Goal: Information Seeking & Learning: Learn about a topic

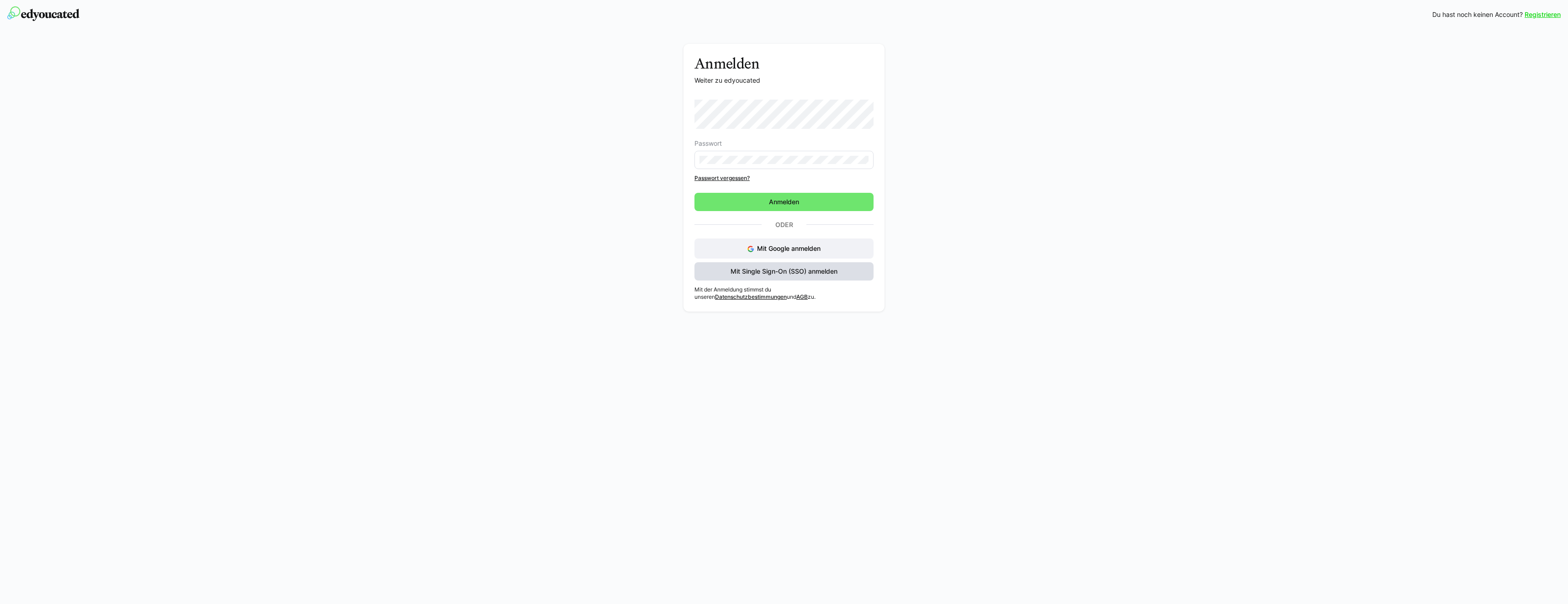
click at [753, 270] on span "Mit Single Sign-On (SSO) anmelden" at bounding box center [784, 271] width 109 height 9
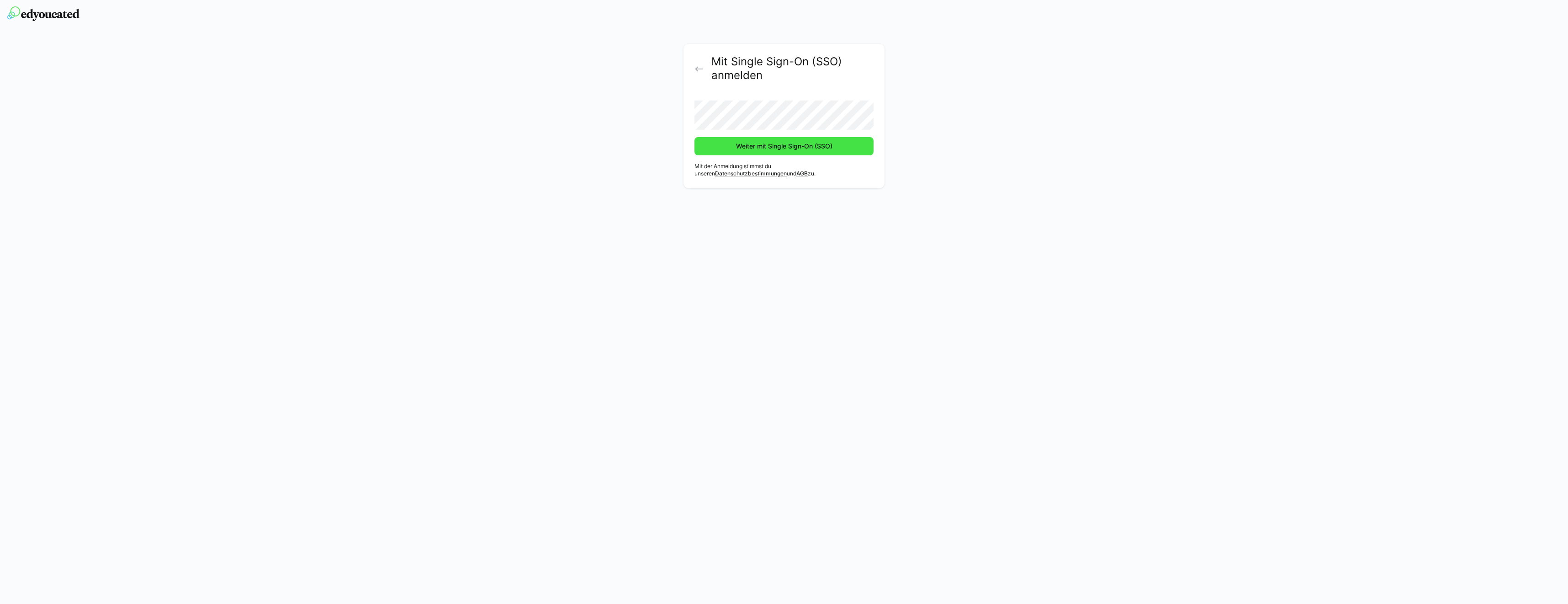
click at [752, 145] on span "Weiter mit Single Sign-On (SSO)" at bounding box center [784, 146] width 99 height 9
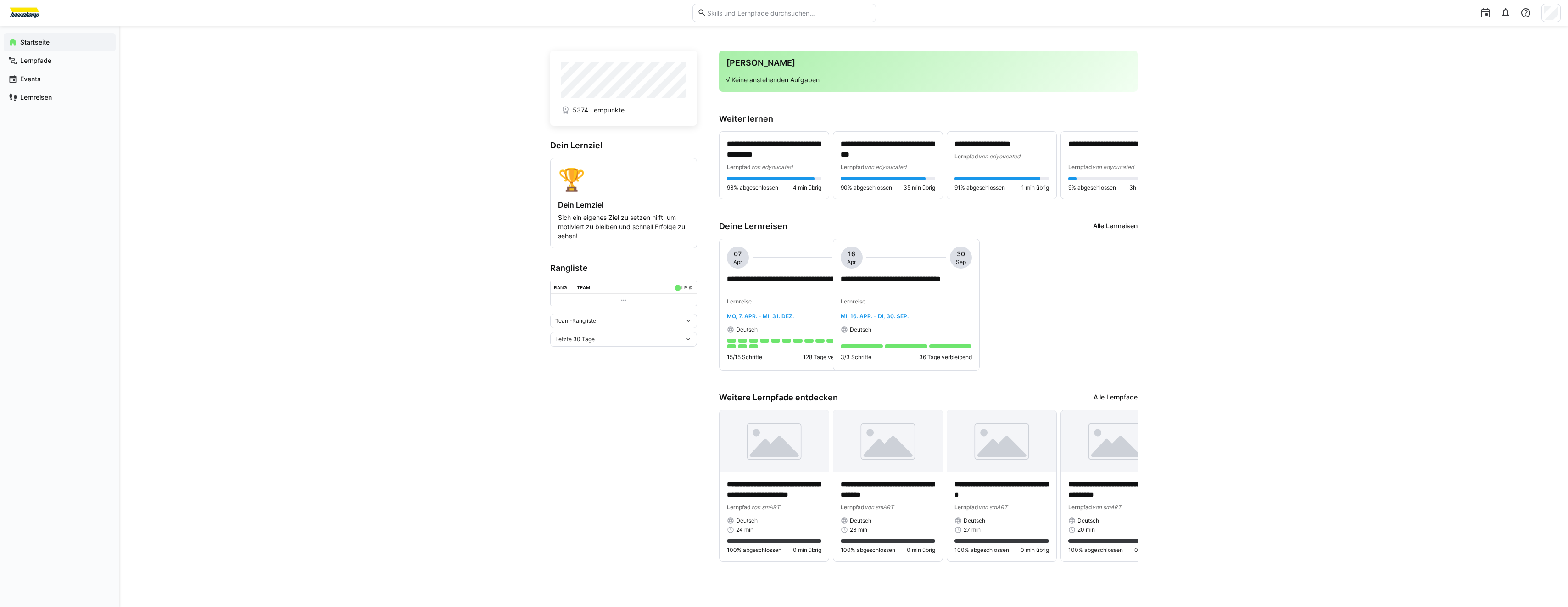
click at [484, 228] on div "**********" at bounding box center [844, 316] width 1448 height 582
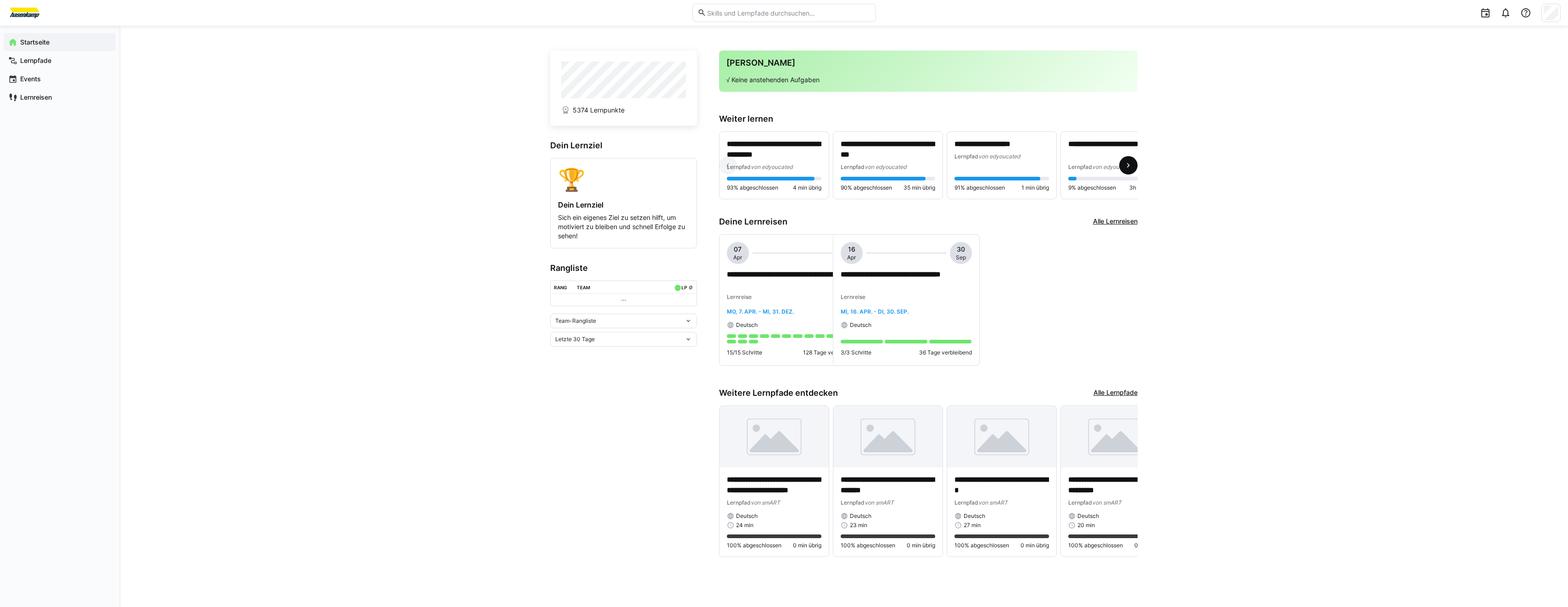
click at [1129, 165] on eds-icon at bounding box center [1128, 165] width 9 height 9
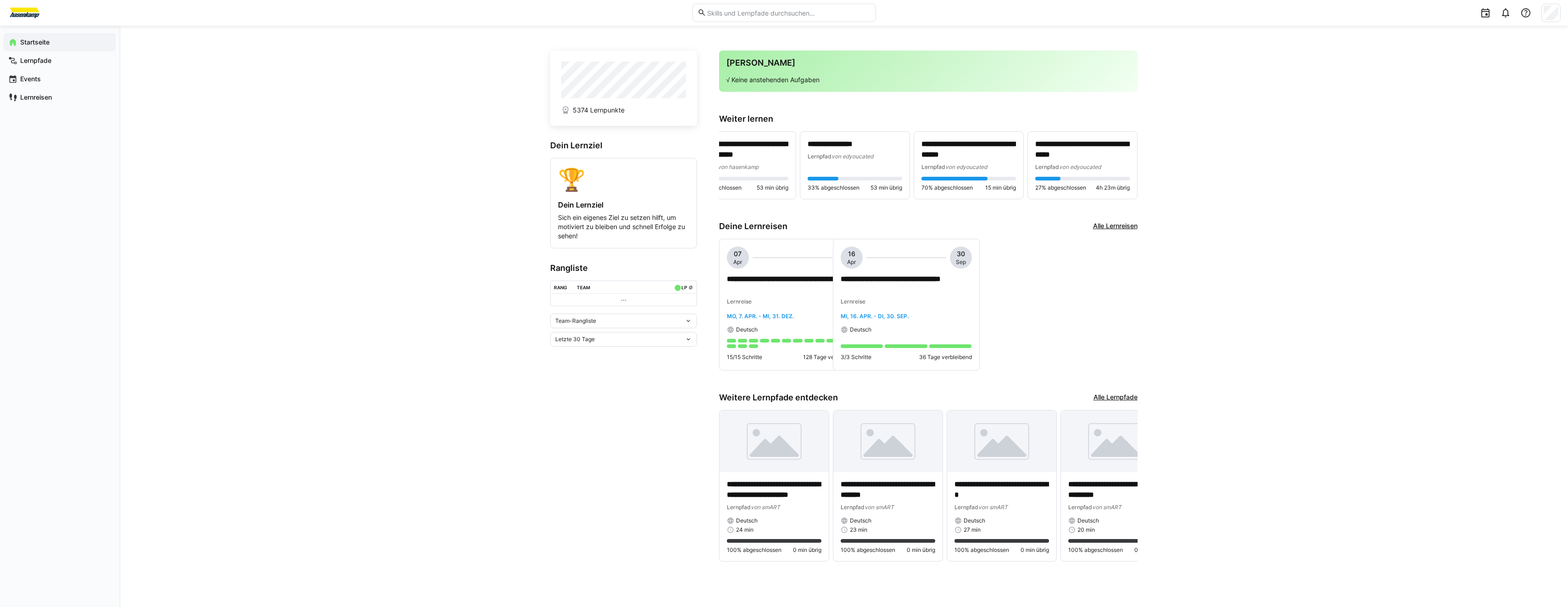
click at [1169, 147] on div "**********" at bounding box center [844, 316] width 1448 height 582
click at [574, 350] on app-home-left "5374 Lernpunkte Dein Lernziel 🏆 Dein Lernziel Sich ein eigenes Ziel zu setzen h…" at bounding box center [624, 311] width 147 height 523
click at [581, 331] on div "Team-Rangliste Letzte 30 Tage" at bounding box center [624, 330] width 147 height 33
click at [583, 324] on span "Team-Rangliste" at bounding box center [575, 320] width 41 height 8
click at [590, 353] on span "Individuelle Rangliste" at bounding box center [624, 357] width 147 height 14
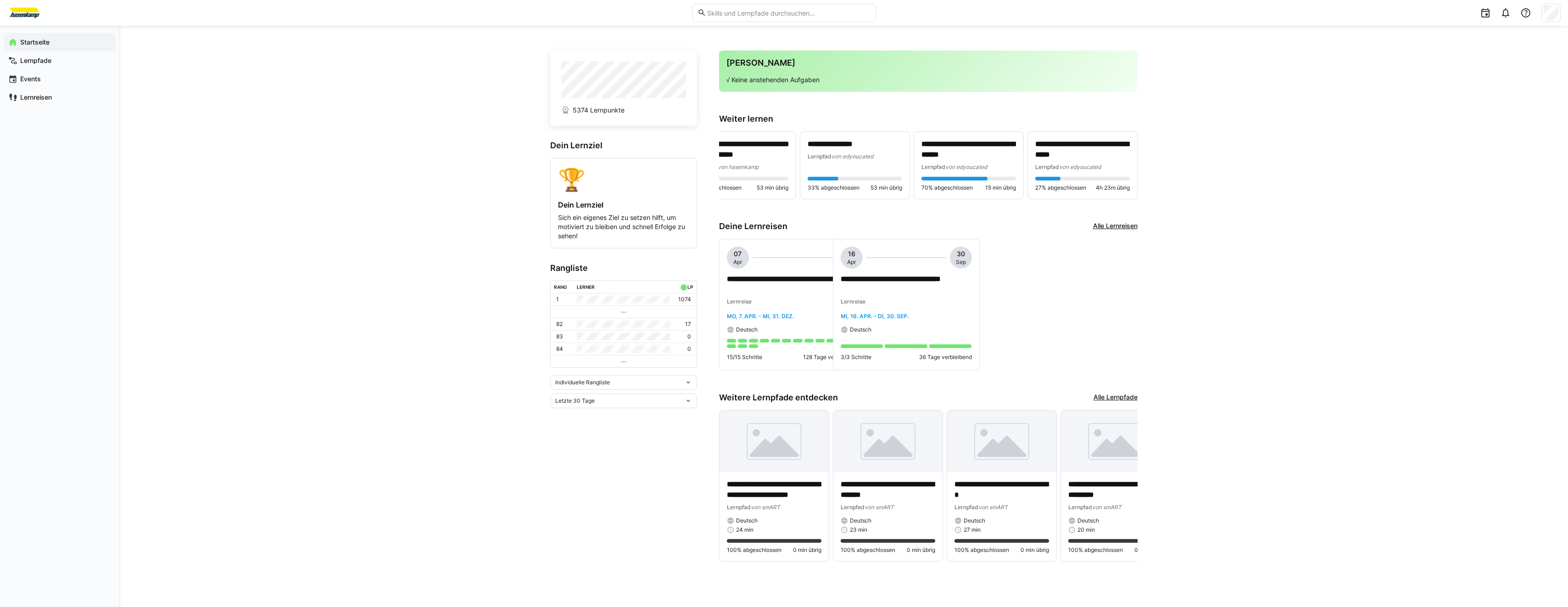
click at [594, 403] on span "Letzte 30 Tage" at bounding box center [574, 401] width 39 height 8
click at [595, 422] on div "Letzte 7 Tage" at bounding box center [624, 422] width 136 height 8
click at [600, 408] on div "Letzte 7 Tage" at bounding box center [624, 400] width 147 height 14
click at [601, 417] on span "Letzte 7 Tage" at bounding box center [624, 422] width 147 height 14
click at [616, 408] on div "Letzte 7 Tage" at bounding box center [624, 400] width 147 height 14
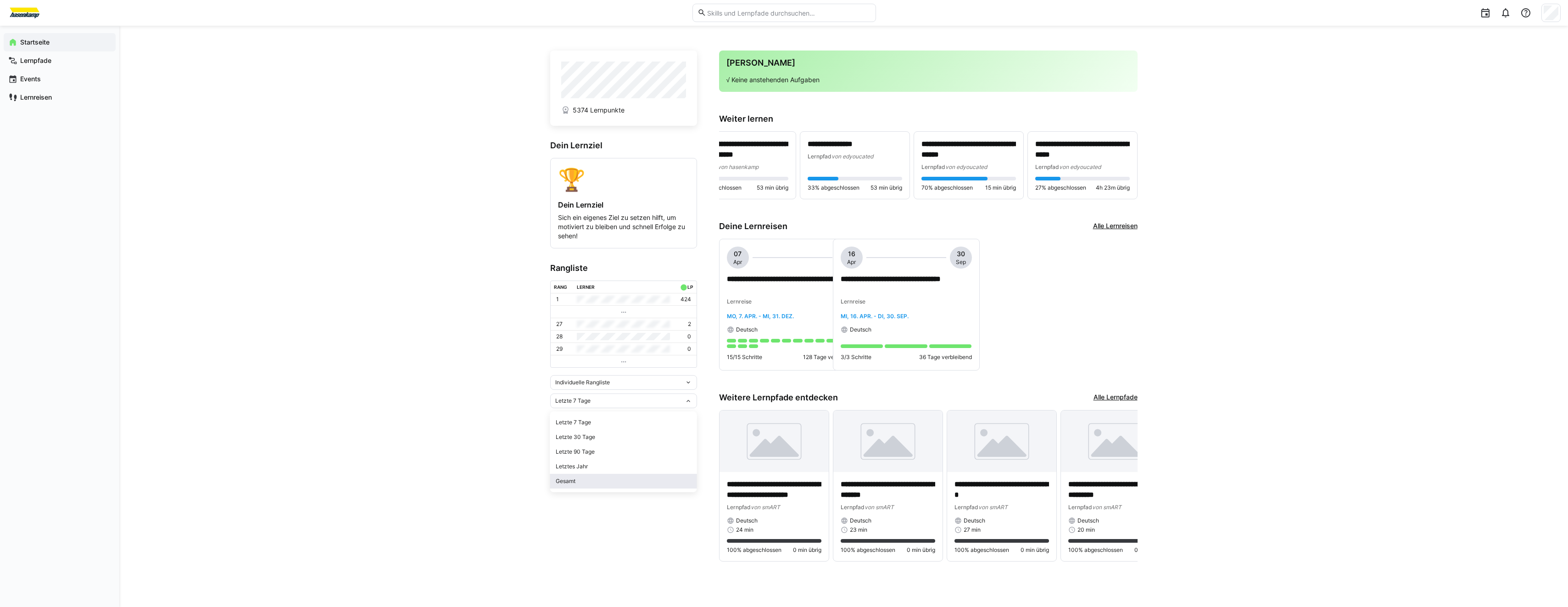
click at [612, 481] on div "Gesamt" at bounding box center [624, 481] width 136 height 8
click at [596, 395] on div "Gesamt" at bounding box center [624, 388] width 147 height 14
click at [632, 459] on span "Letztes Jahr" at bounding box center [624, 454] width 147 height 14
click at [633, 399] on app-home-left "5374 Lernpunkte Dein Lernziel 🏆 Dein Lernziel Sich ein eigenes Ziel zu setzen h…" at bounding box center [624, 311] width 147 height 523
click at [634, 395] on div "Letztes Jahr" at bounding box center [624, 388] width 147 height 14
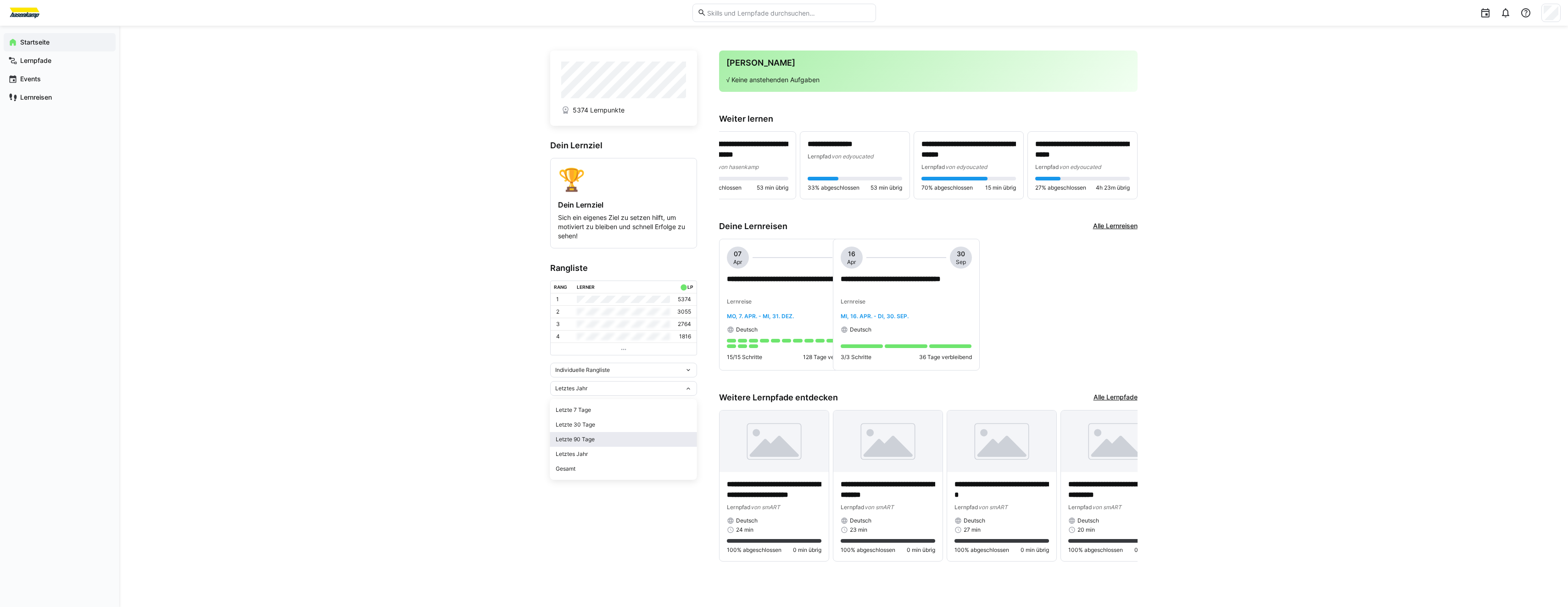
click at [619, 432] on span "Letzte 90 Tage" at bounding box center [624, 439] width 147 height 14
click at [628, 395] on div "Individuelle Rangliste Letzte 90 Tage" at bounding box center [624, 392] width 147 height 33
click at [624, 399] on div "Letzte 90 Tage" at bounding box center [624, 400] width 147 height 14
click at [622, 432] on span "Letzte 30 Tage" at bounding box center [624, 437] width 147 height 14
click at [44, 70] on div "Startseite Lernpfade Events Lernreisen" at bounding box center [59, 69] width 112 height 74
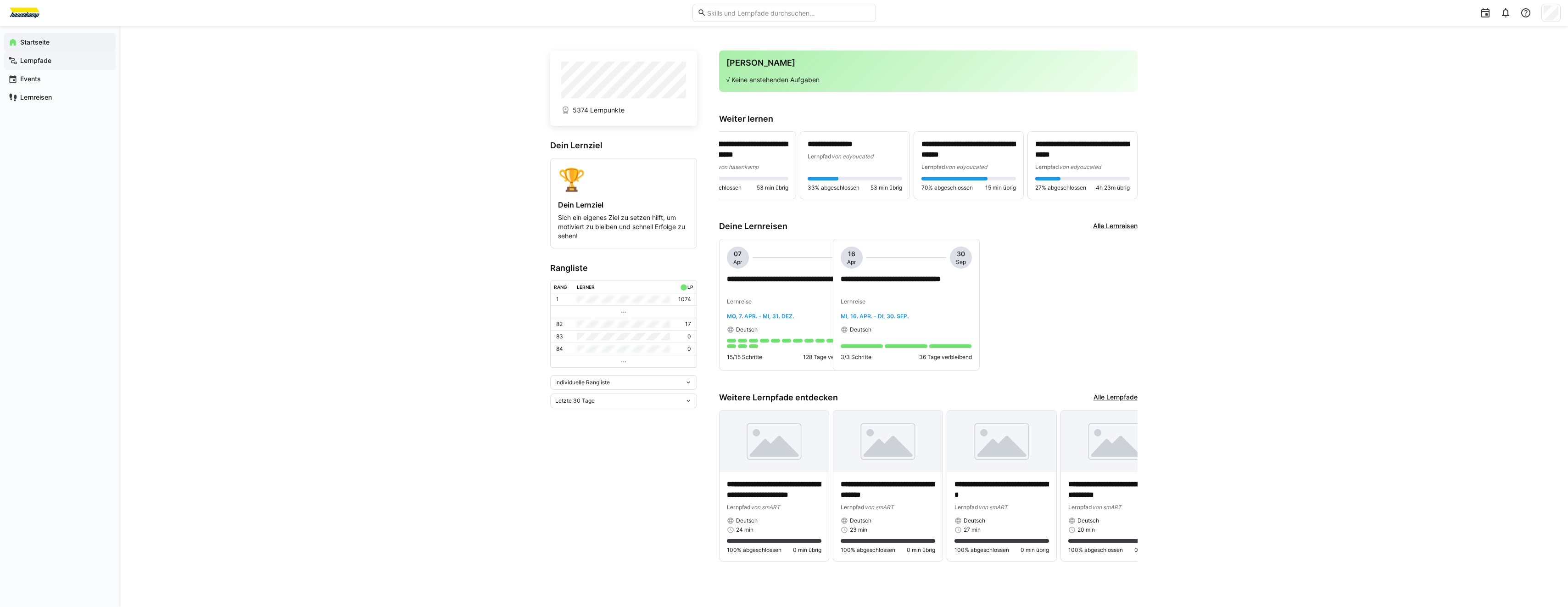
drag, startPoint x: 44, startPoint y: 70, endPoint x: 25, endPoint y: 61, distance: 21.0
click at [0, 0] on app-navigation-label "Lernpfade" at bounding box center [0, 0] width 0 height 0
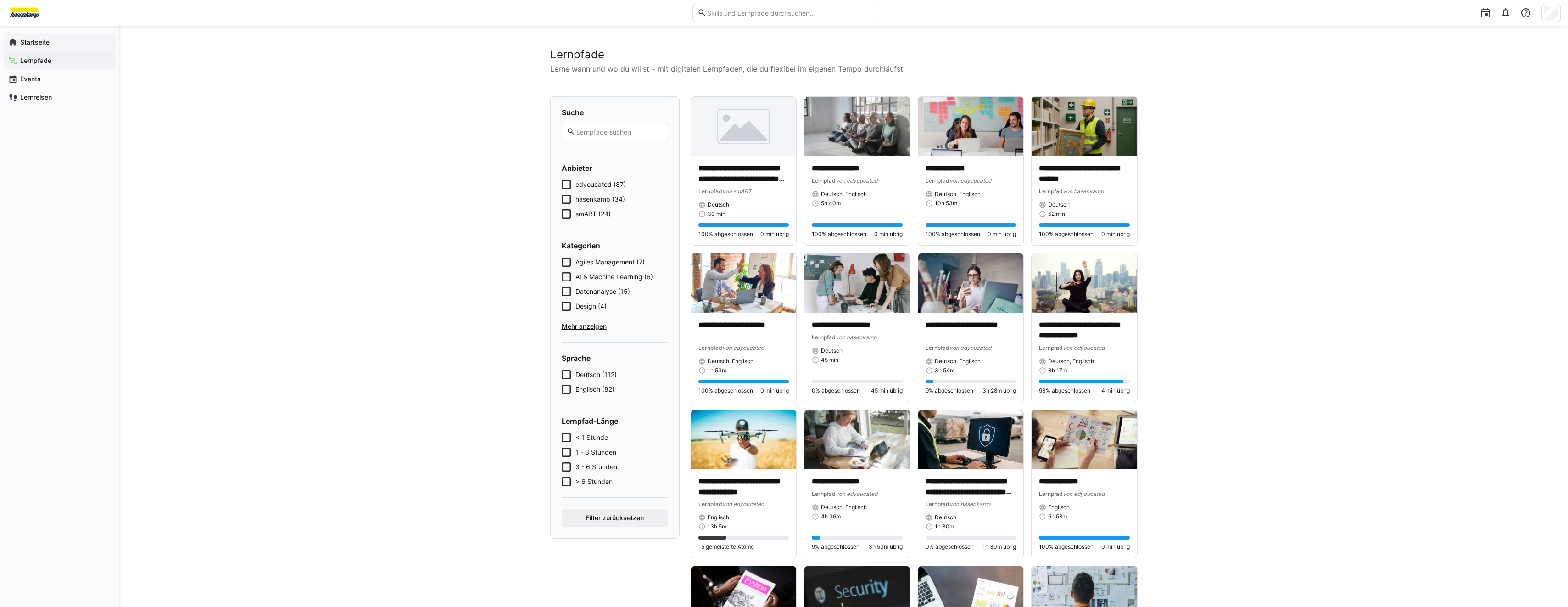
click at [67, 42] on span "Startseite" at bounding box center [65, 42] width 92 height 9
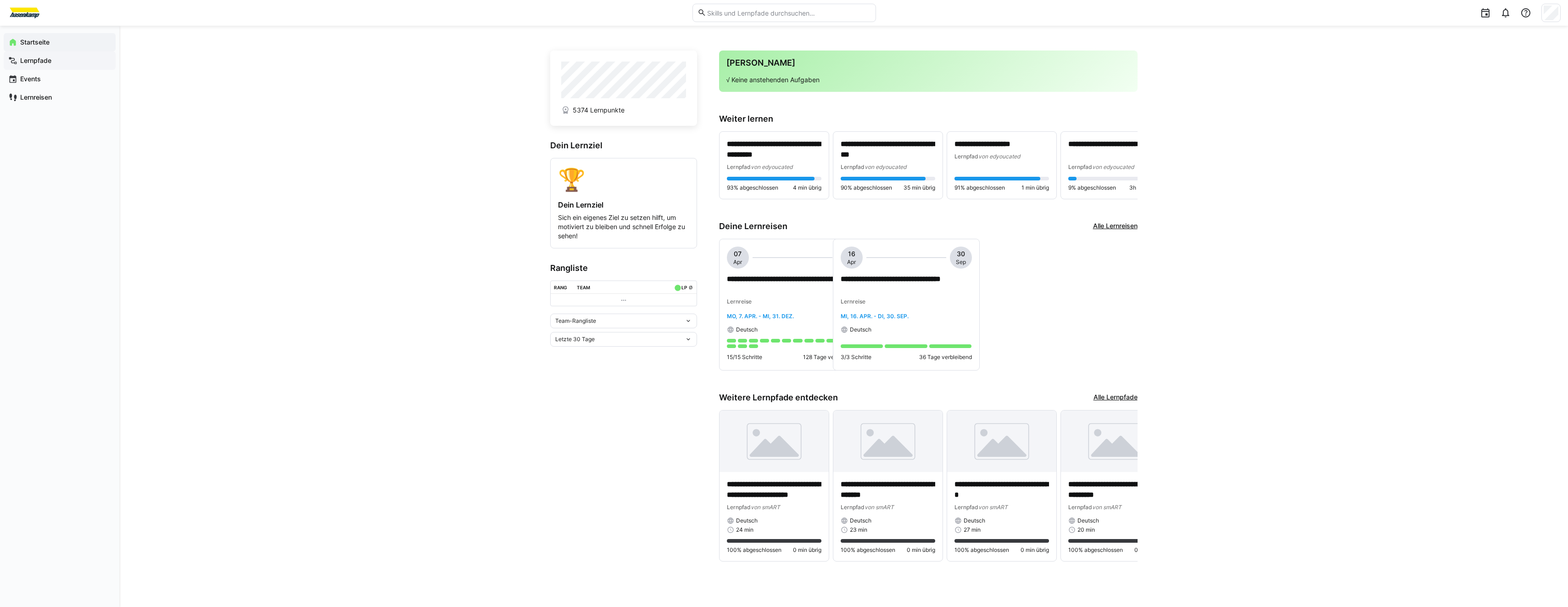
click at [78, 66] on div "Lernpfade" at bounding box center [59, 60] width 112 height 19
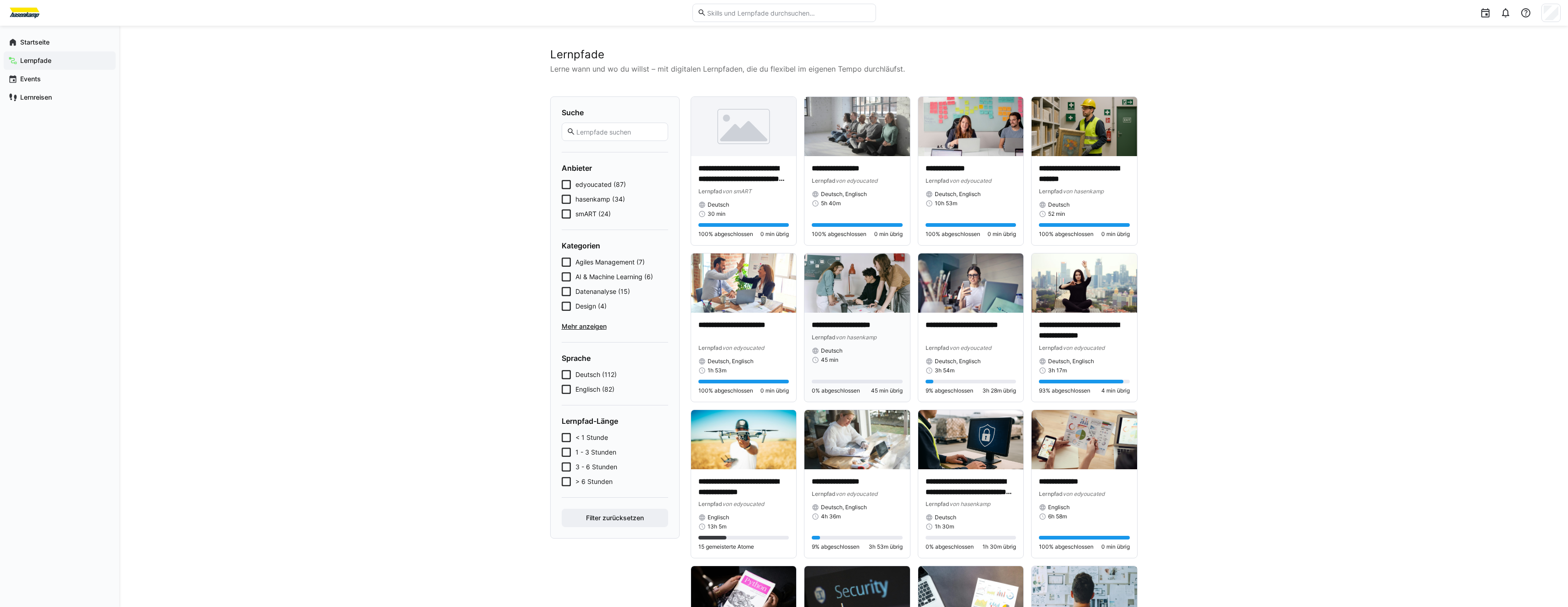
click at [828, 285] on img at bounding box center [858, 283] width 106 height 59
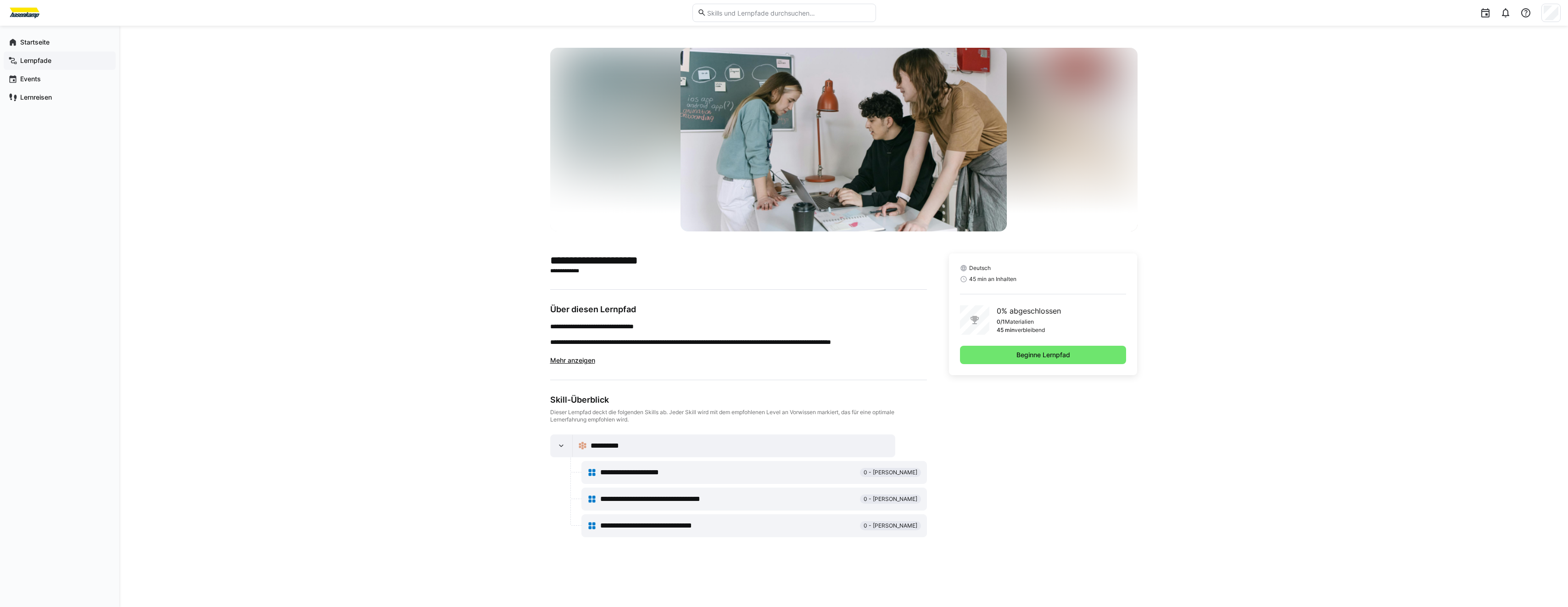
click at [0, 0] on app-navigation-label "Lernpfade" at bounding box center [0, 0] width 0 height 0
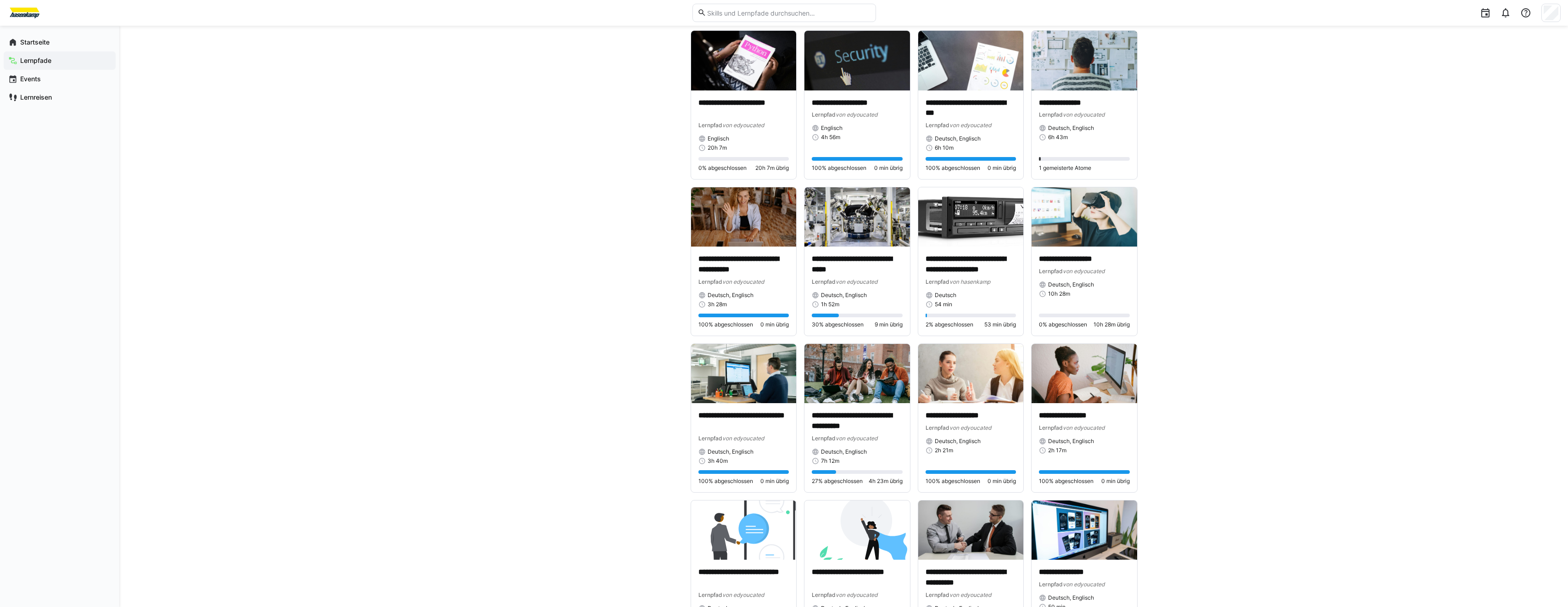
scroll to position [551, 0]
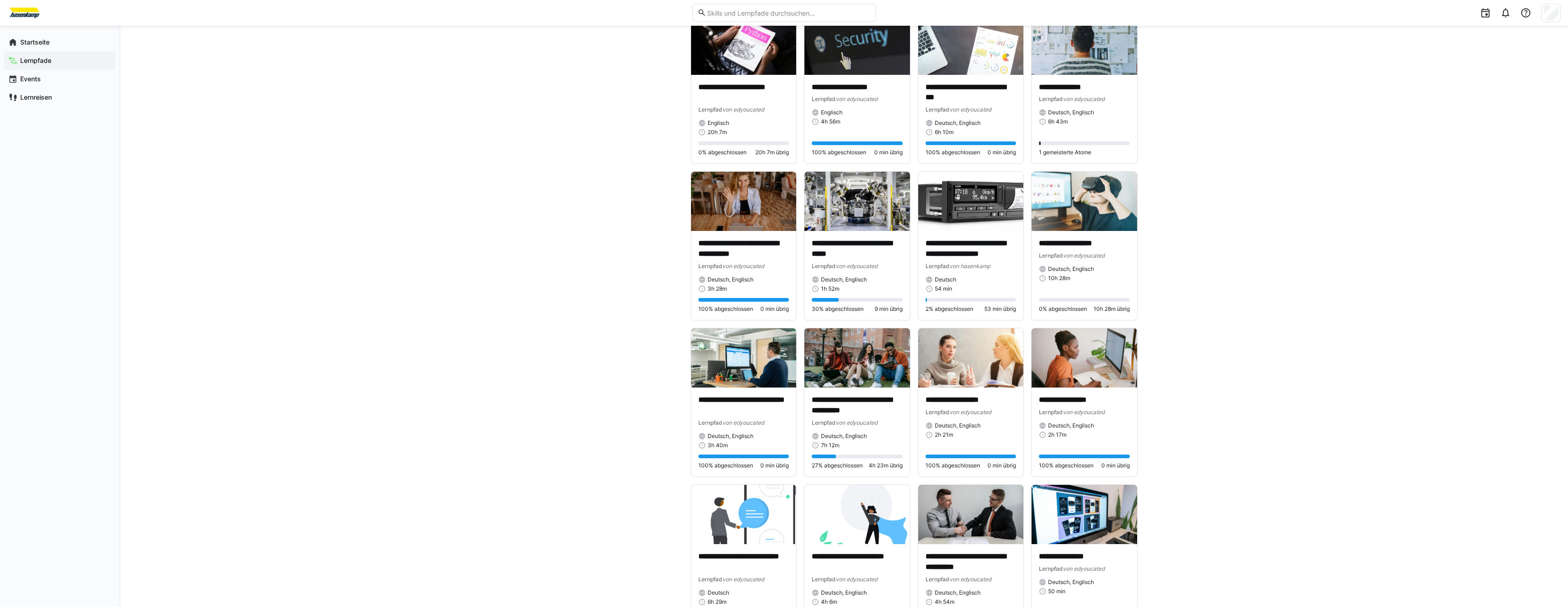
click at [1268, 481] on div "**********" at bounding box center [844, 529] width 1448 height 2110
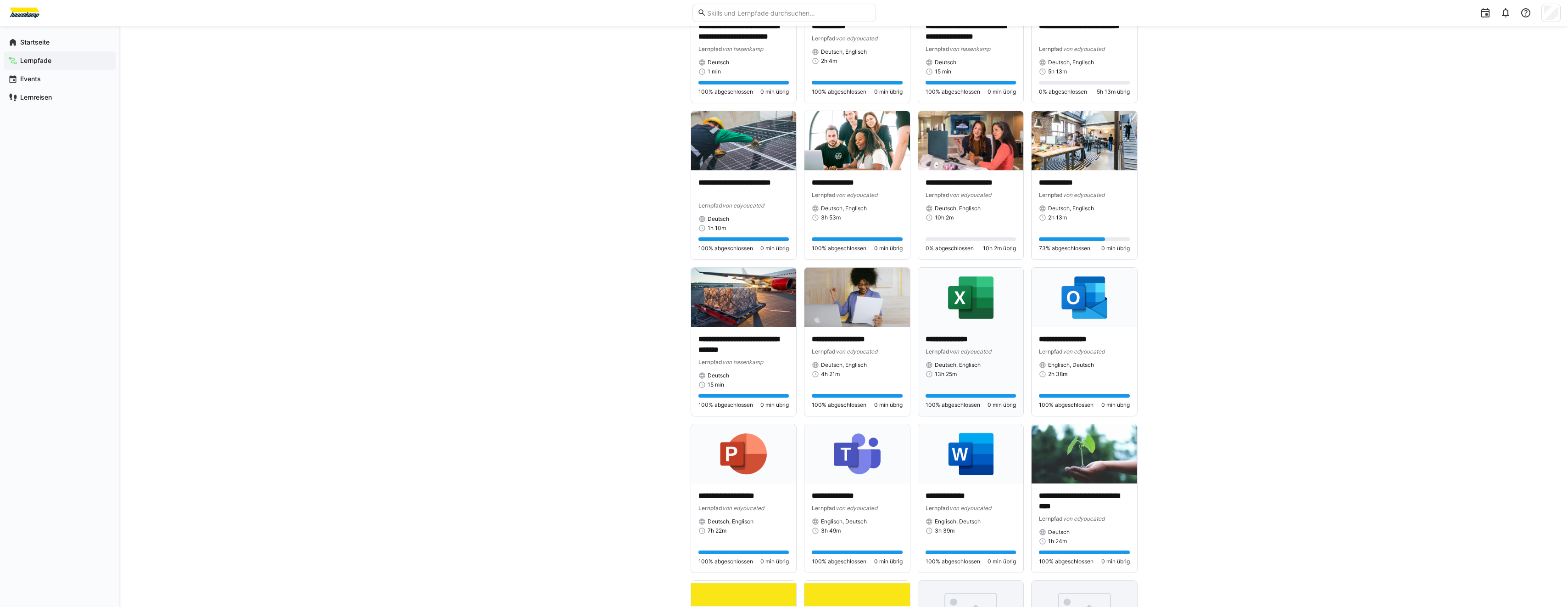
scroll to position [1561, 0]
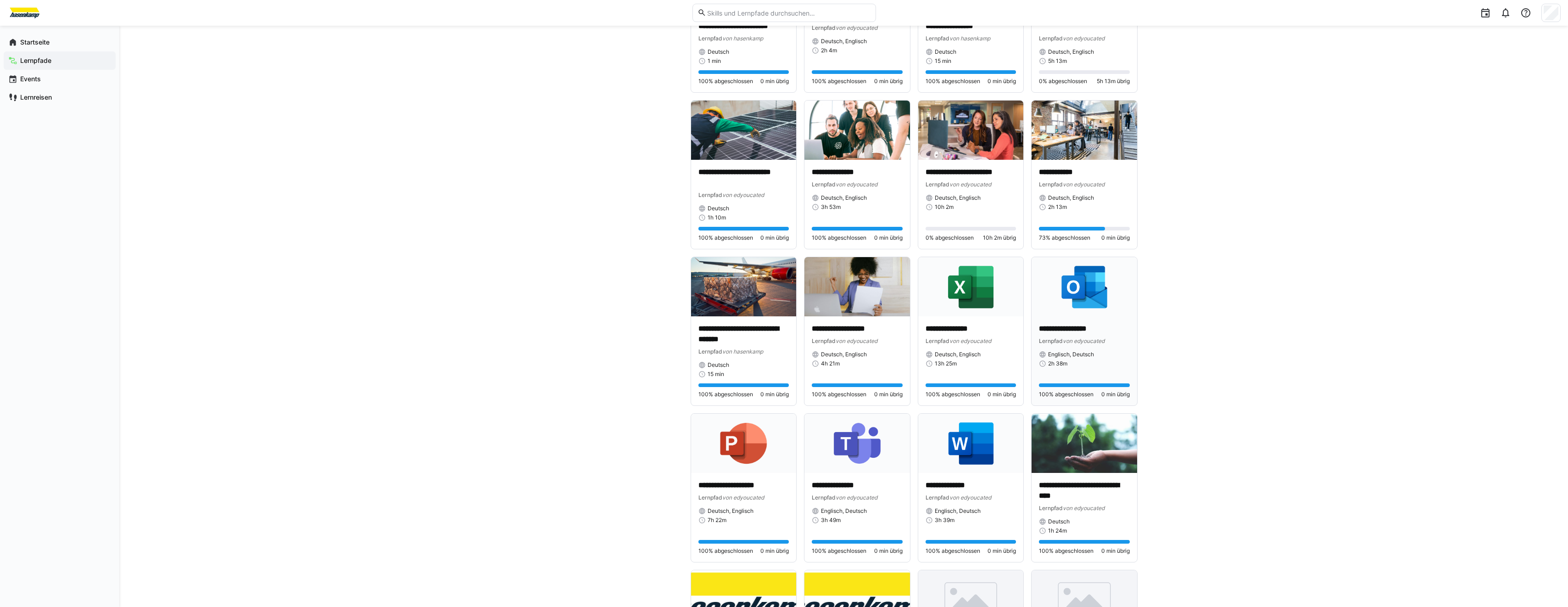
click at [1077, 304] on img at bounding box center [1084, 287] width 106 height 59
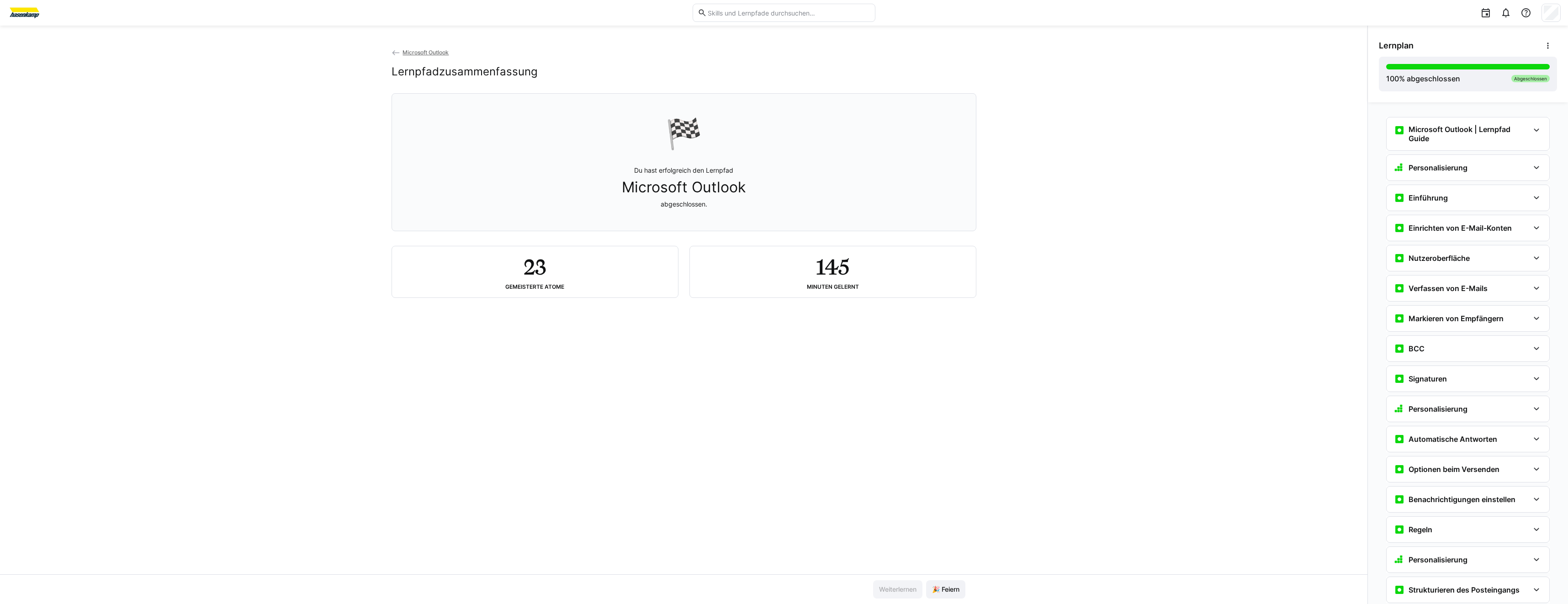
click at [20, 16] on img at bounding box center [25, 12] width 34 height 14
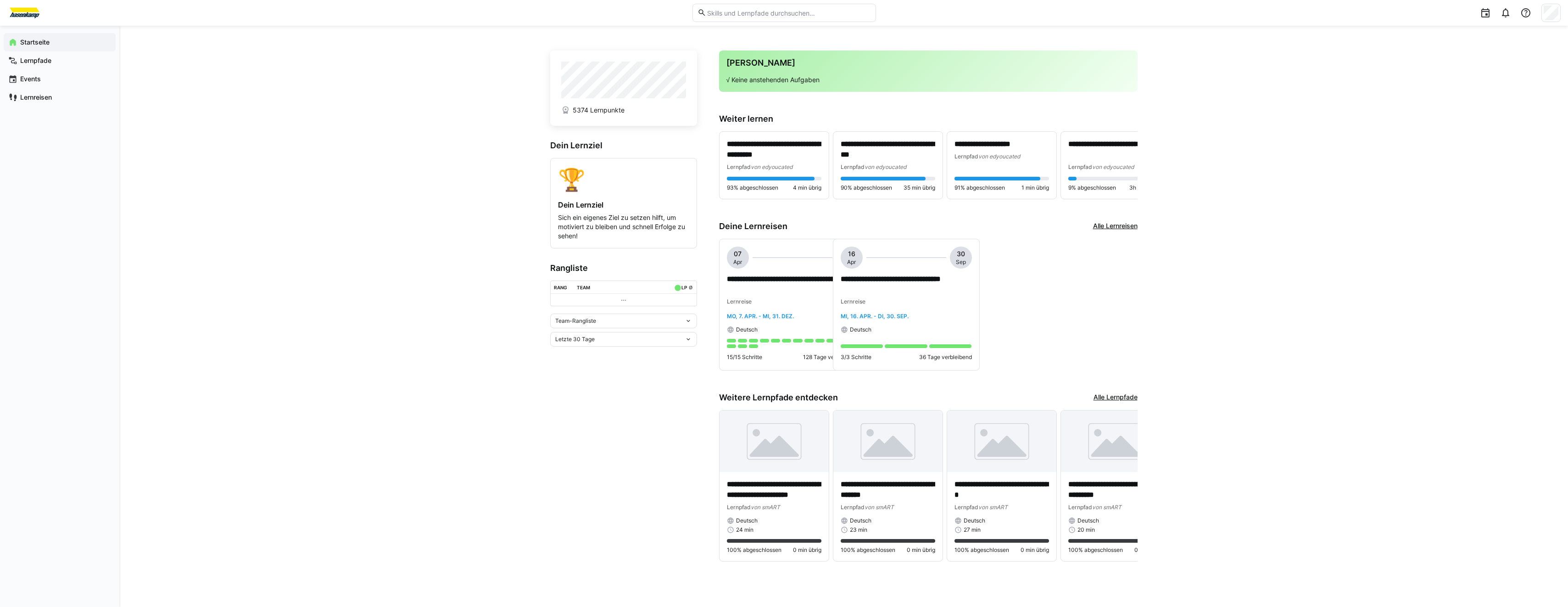
click at [577, 328] on div "Team-Rangliste" at bounding box center [624, 320] width 147 height 14
click at [584, 352] on span "Individuelle Rangliste" at bounding box center [624, 357] width 147 height 14
click at [598, 398] on div "Letzte 30 Tage" at bounding box center [624, 400] width 147 height 14
click at [607, 476] on span "Gesamt" at bounding box center [624, 481] width 147 height 14
click at [70, 58] on span "Lernpfade" at bounding box center [65, 60] width 92 height 9
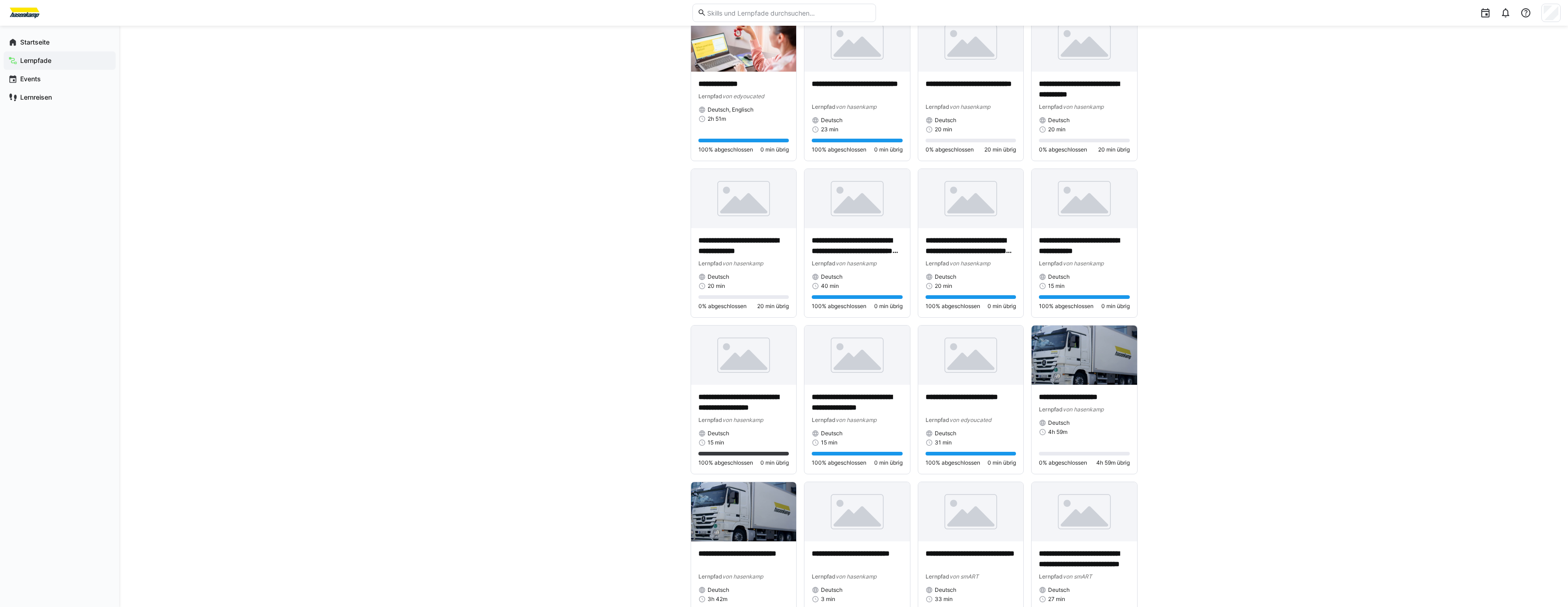
scroll to position [3227, 0]
